Goal: Task Accomplishment & Management: Manage account settings

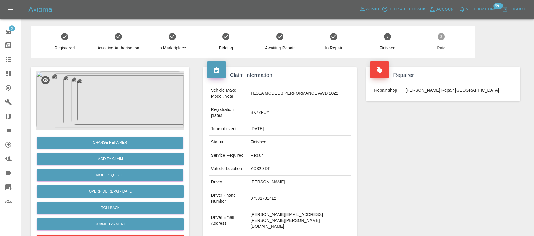
scroll to position [142, 0]
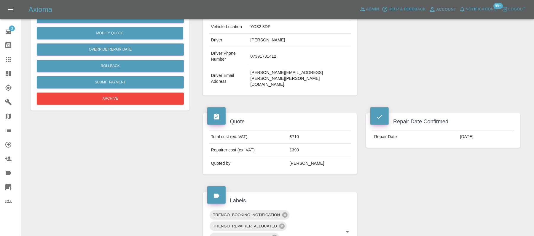
click at [8, 71] on icon at bounding box center [8, 73] width 7 height 7
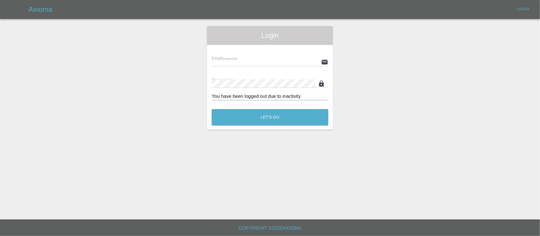
type input "[PERSON_NAME][EMAIL_ADDRESS][DOMAIN_NAME]"
click at [253, 120] on button "Let's Go" at bounding box center [270, 117] width 116 height 16
